Goal: Find specific page/section: Find specific page/section

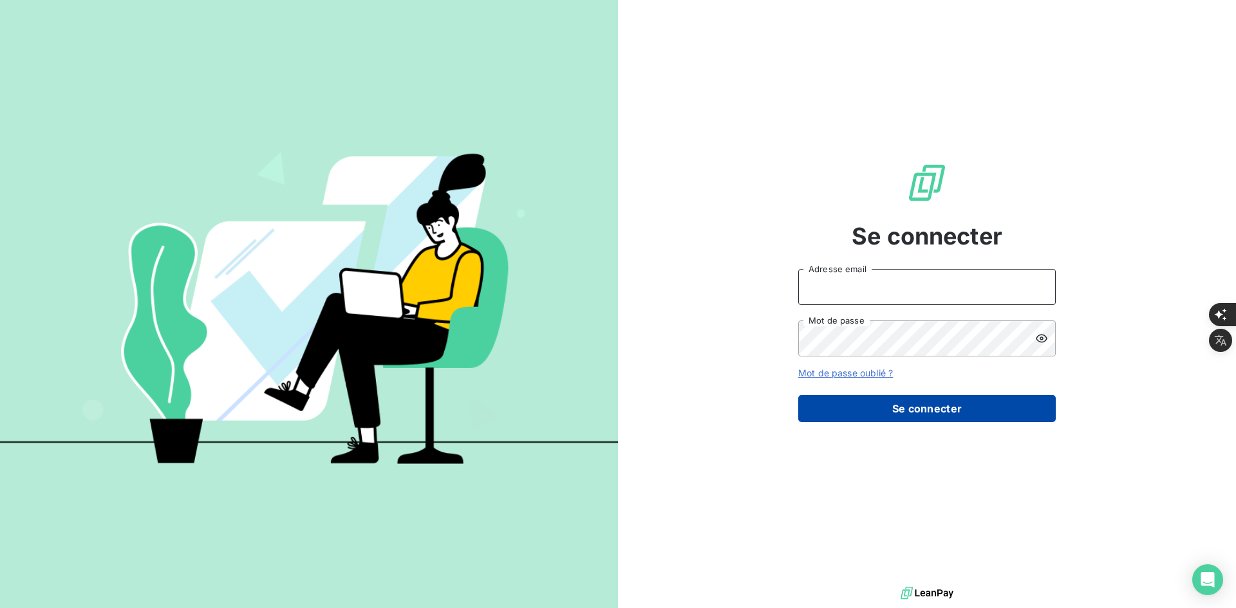
type input "[PERSON_NAME][EMAIL_ADDRESS][DOMAIN_NAME]"
click at [929, 398] on button "Se connecter" at bounding box center [926, 408] width 257 height 27
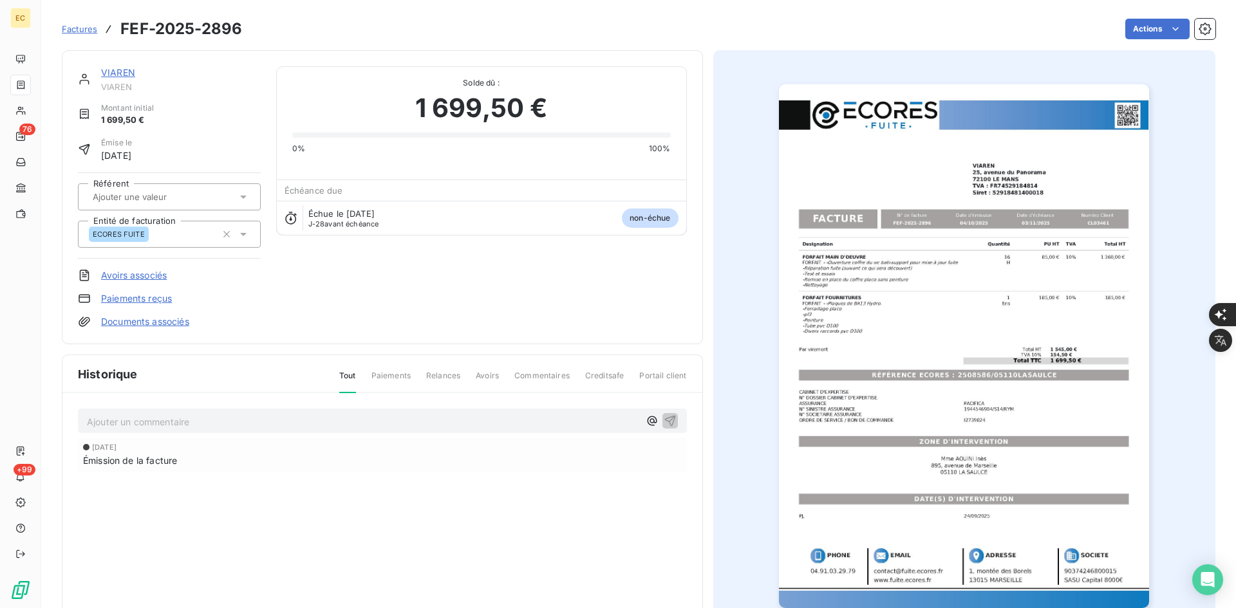
drag, startPoint x: 84, startPoint y: 33, endPoint x: 102, endPoint y: 33, distance: 17.4
click at [84, 33] on span "Factures" at bounding box center [79, 29] width 35 height 10
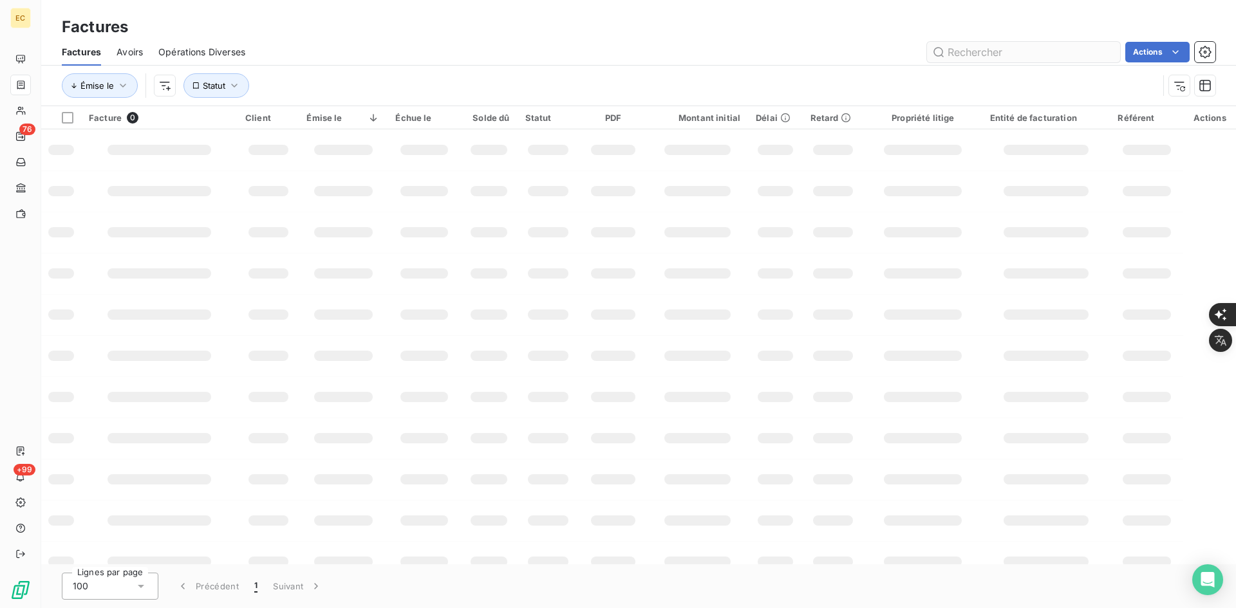
click at [1021, 50] on input "text" at bounding box center [1023, 52] width 193 height 21
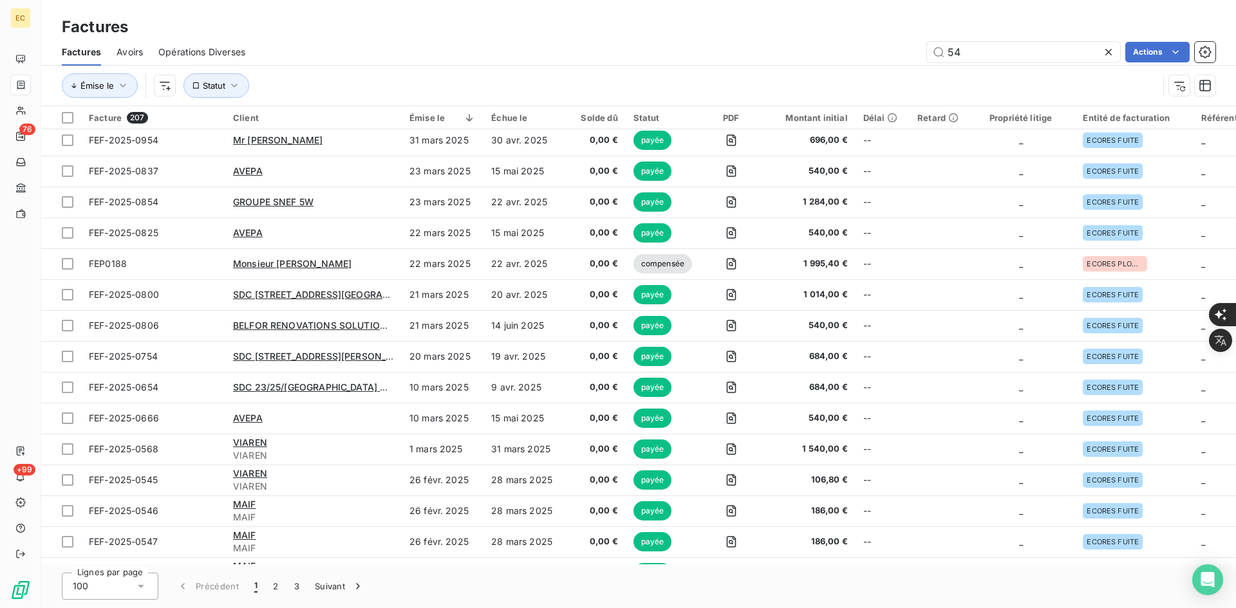
scroll to position [2660, 0]
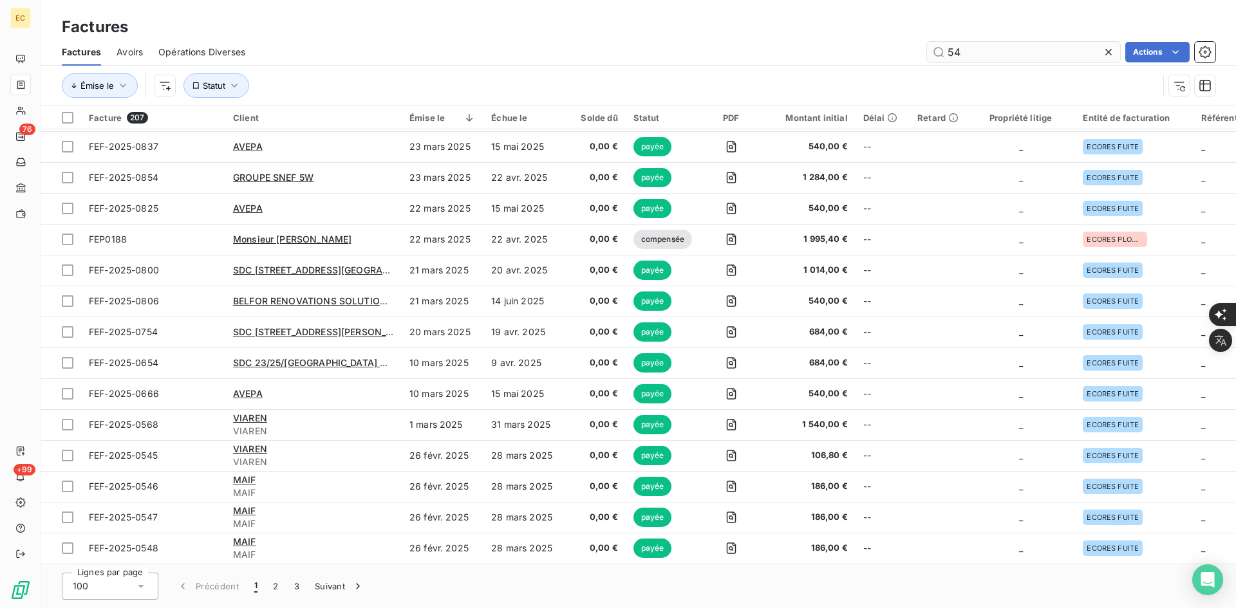
drag, startPoint x: 921, startPoint y: 35, endPoint x: 988, endPoint y: 54, distance: 69.5
click at [921, 35] on div "Factures" at bounding box center [638, 26] width 1195 height 23
drag, startPoint x: 999, startPoint y: 59, endPoint x: 615, endPoint y: 54, distance: 383.7
click at [602, 59] on div "54 Actions" at bounding box center [738, 52] width 955 height 21
paste input "FER-2025-00"
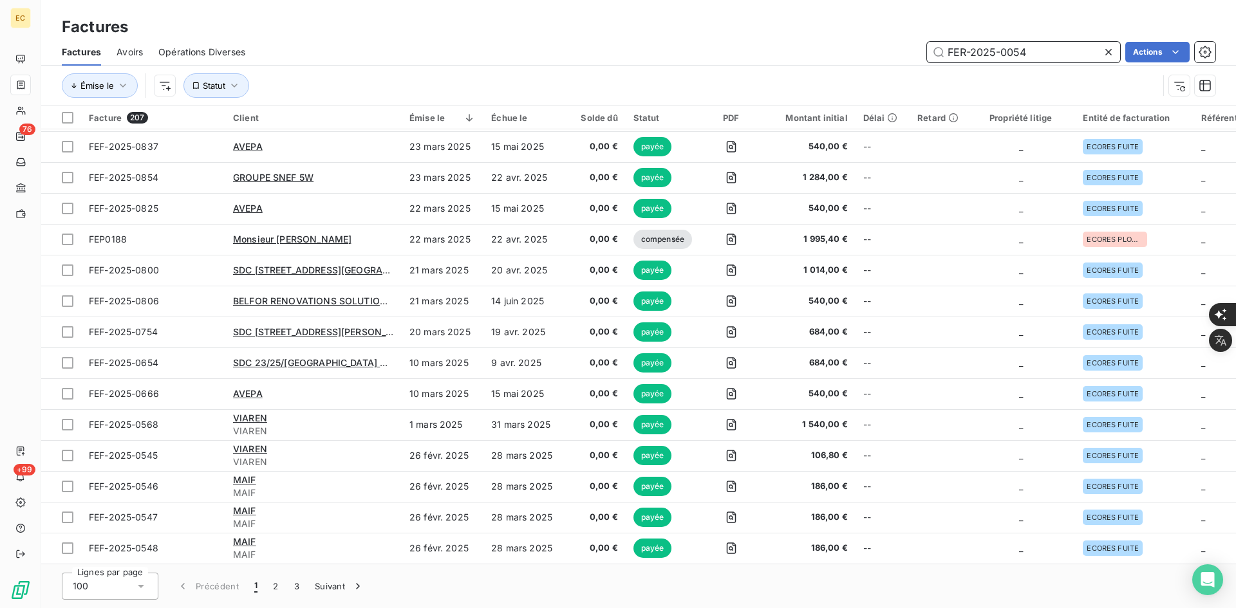
scroll to position [0, 0]
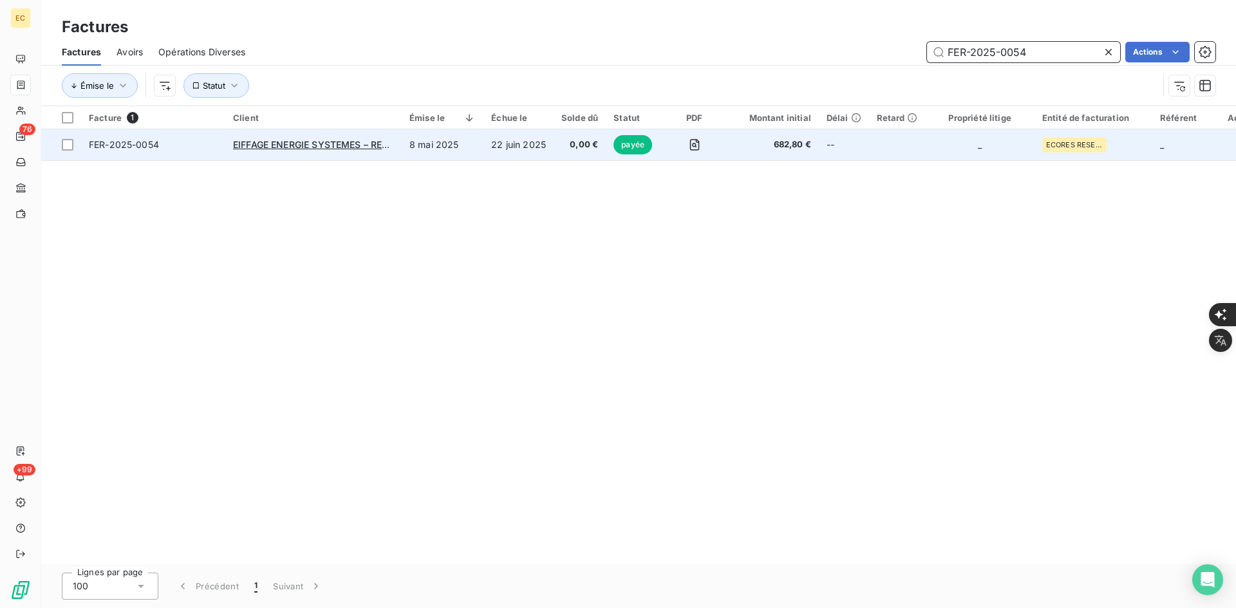
type input "FER-2025-0054"
click at [512, 152] on td "22 juin 2025" at bounding box center [518, 144] width 70 height 31
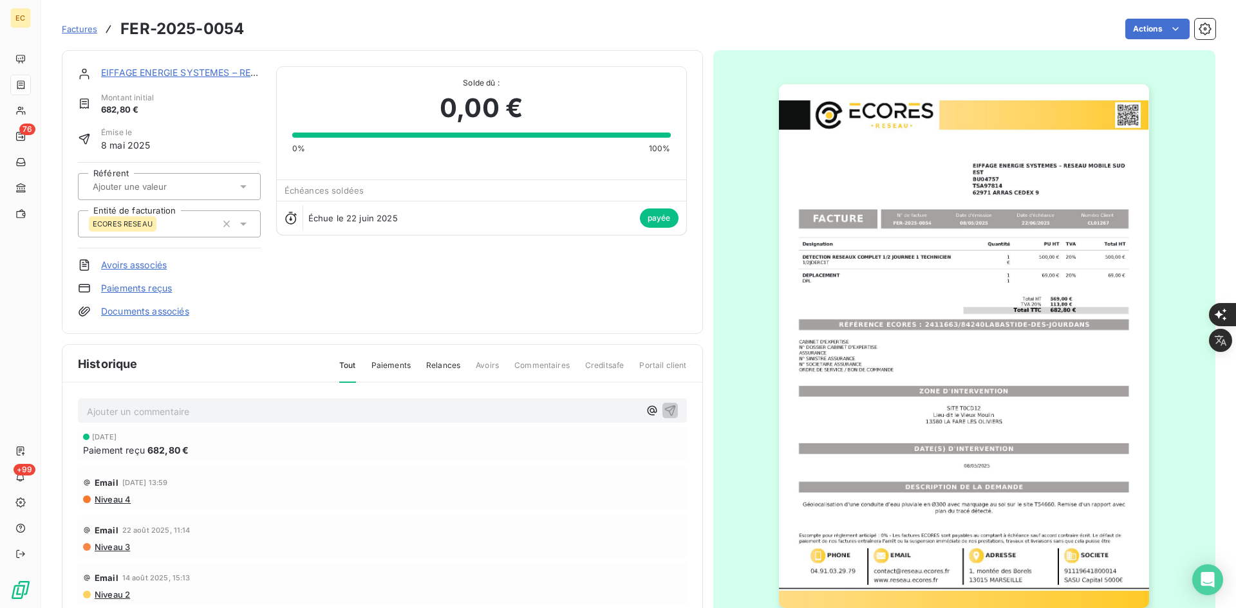
click at [219, 409] on p "Ajouter un commentaire ﻿" at bounding box center [363, 412] width 552 height 16
click at [570, 407] on p "Ajouter un commentaire ﻿" at bounding box center [363, 412] width 552 height 16
click at [573, 415] on p "Ajouter un commentaire ﻿" at bounding box center [363, 412] width 552 height 16
